Goal: Transaction & Acquisition: Purchase product/service

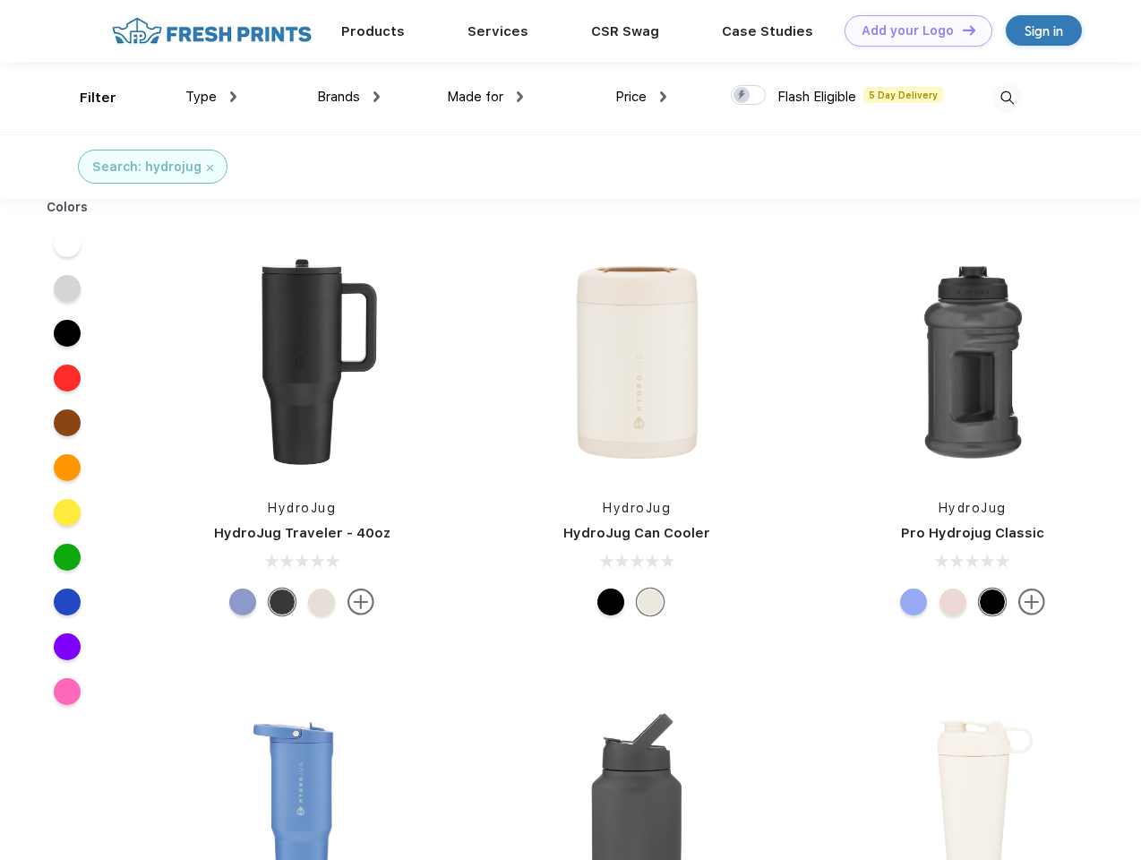
click at [911, 30] on link "Add your Logo Design Tool" at bounding box center [918, 30] width 148 height 31
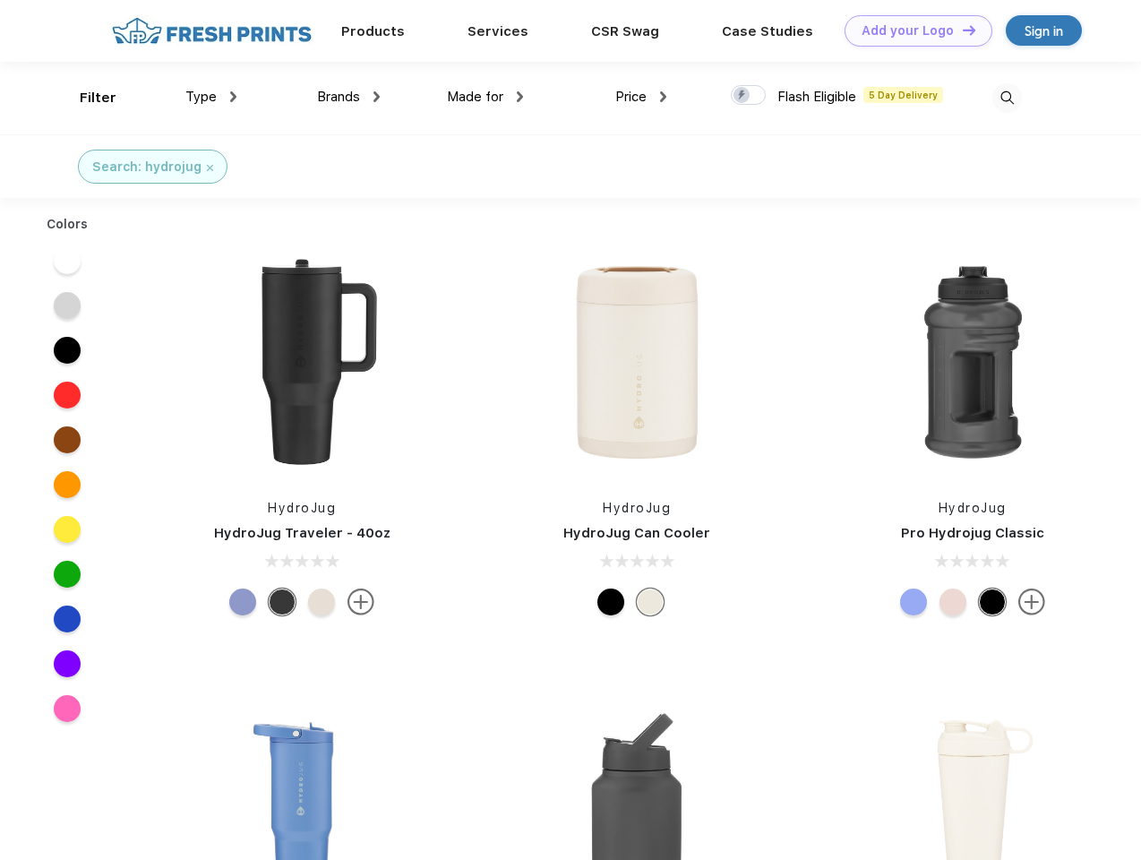
click at [0, 0] on div "Design Tool" at bounding box center [0, 0] width 0 height 0
click at [961, 30] on link "Add your Logo Design Tool" at bounding box center [918, 30] width 148 height 31
click at [86, 98] on div "Filter" at bounding box center [98, 98] width 37 height 21
click at [211, 97] on span "Type" at bounding box center [200, 97] width 31 height 16
click at [348, 97] on span "Brands" at bounding box center [338, 97] width 43 height 16
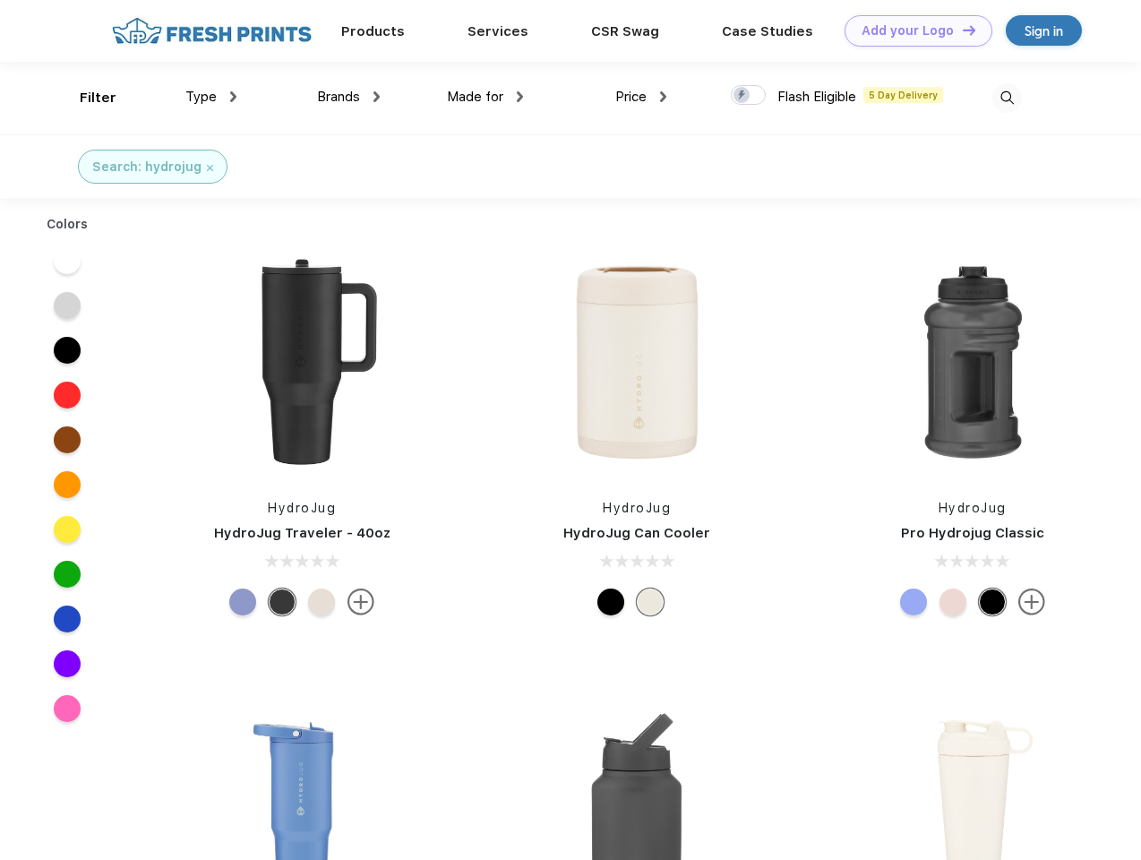
click at [485, 97] on span "Made for" at bounding box center [475, 97] width 56 height 16
click at [641, 97] on span "Price" at bounding box center [630, 97] width 31 height 16
click at [749, 96] on div at bounding box center [748, 95] width 35 height 20
click at [742, 96] on input "checkbox" at bounding box center [737, 90] width 12 height 12
click at [1006, 98] on img at bounding box center [1007, 98] width 30 height 30
